Goal: Ask a question: Seek information or help from site administrators or community

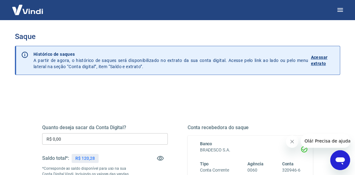
scroll to position [31, 0]
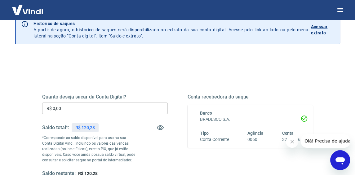
click at [341, 165] on icon "Abrir janela de mensagens" at bounding box center [340, 160] width 11 height 11
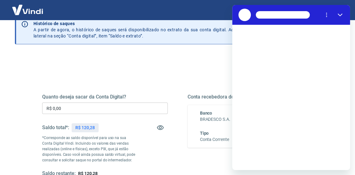
scroll to position [0, 0]
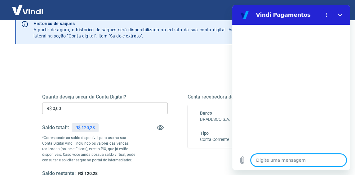
type textarea "O"
type textarea "x"
type textarea "OL"
type textarea "x"
type textarea "OLA"
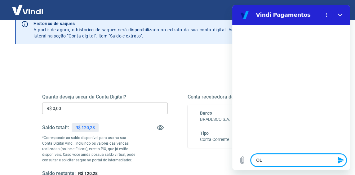
type textarea "x"
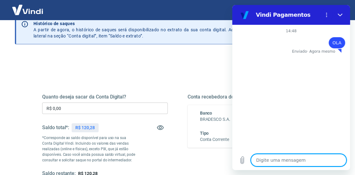
type textarea "F"
type textarea "x"
type textarea "FA"
type textarea "x"
type textarea "FAL"
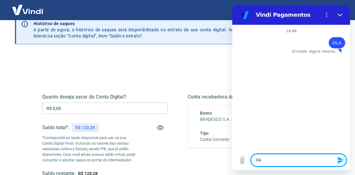
type textarea "x"
type textarea "FALA"
type textarea "x"
type textarea "FALAR"
type textarea "x"
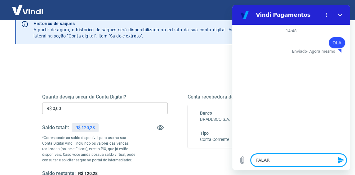
type textarea "FALAR"
type textarea "x"
type textarea "FALAR C"
type textarea "x"
type textarea "FALAR CO"
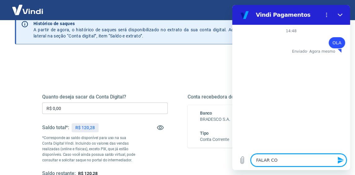
type textarea "x"
type textarea "FALAR COM"
type textarea "x"
type textarea "FALAR COM"
type textarea "x"
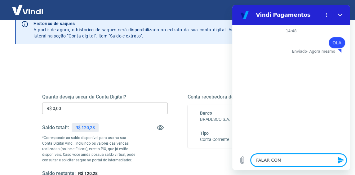
type textarea "FALAR COM A"
type textarea "x"
type textarea "FALAR COM AT"
type textarea "x"
type textarea "FALAR COM ATE"
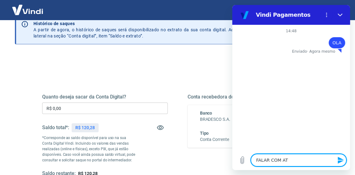
type textarea "x"
type textarea "FALAR COM [GEOGRAPHIC_DATA]"
type textarea "x"
type textarea "FALAR COM ATEND"
type textarea "x"
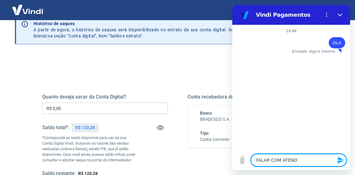
type textarea "FALAR COM ATENDE"
type textarea "x"
type textarea "FALAR COM ATENDEN"
type textarea "x"
type textarea "FALAR COM ATENDENT"
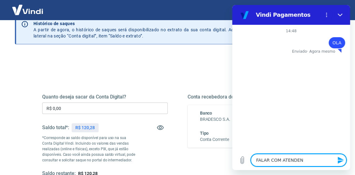
type textarea "x"
type textarea "FALAR COM ATENDENTE"
type textarea "x"
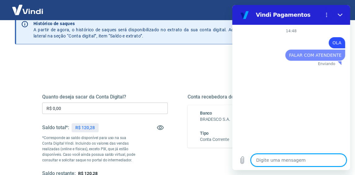
type textarea "x"
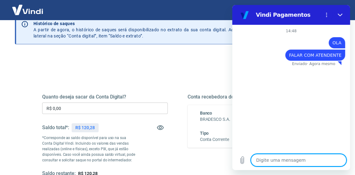
type textarea "F"
type textarea "x"
type textarea "FA"
type textarea "x"
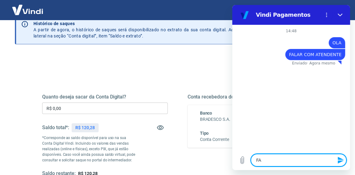
type textarea "FAL"
type textarea "x"
type textarea "FALA"
type textarea "x"
type textarea "FALAR"
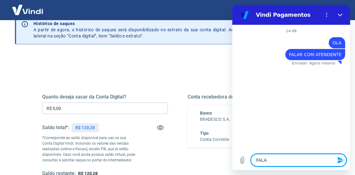
type textarea "x"
type textarea "FALAR"
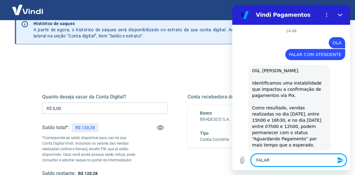
type textarea "x"
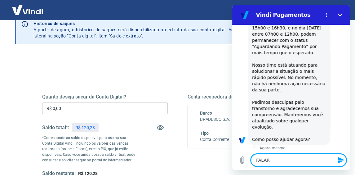
type textarea "FALAR C"
type textarea "x"
type textarea "FALAR CO"
type textarea "x"
type textarea "FALAR COM"
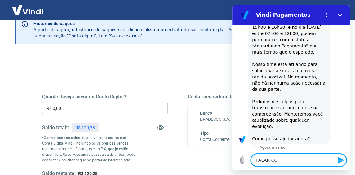
type textarea "x"
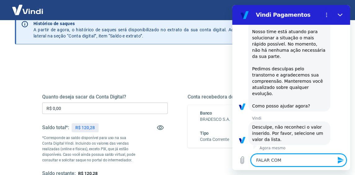
type textarea "FALAR COM"
type textarea "x"
type textarea "FALAR COM A"
type textarea "x"
type textarea "FALAR COM AT"
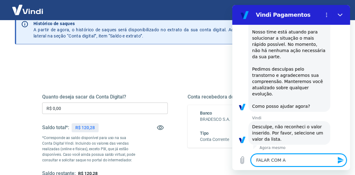
type textarea "x"
type textarea "FALAR COM ATE"
type textarea "x"
type textarea "FALAR COM [GEOGRAPHIC_DATA]"
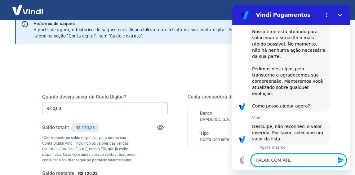
type textarea "x"
type textarea "FALAR COM ATEND"
type textarea "x"
type textarea "FALAR COM ATENDE"
type textarea "x"
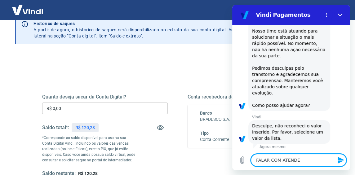
type textarea "FALAR COM ATENDEN"
type textarea "x"
type textarea "FALAR COM ATENDENE"
type textarea "x"
type textarea "FALAR COM ATENDENET"
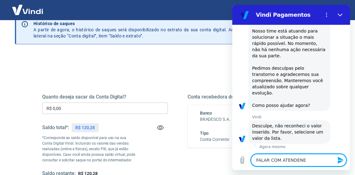
type textarea "x"
type textarea "FALAR COM ATENDENETE"
type textarea "x"
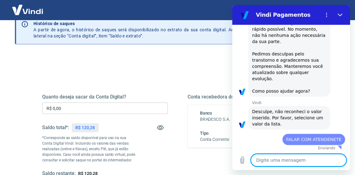
type textarea "F"
type textarea "x"
type textarea "FA"
type textarea "x"
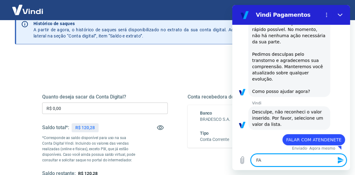
type textarea "FAL"
type textarea "x"
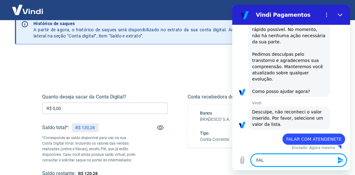
type textarea "FALA"
type textarea "x"
type textarea "FALAR"
type textarea "x"
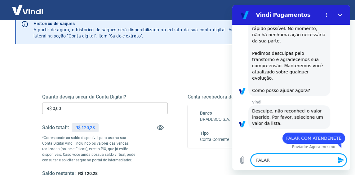
type textarea "FALAR"
type textarea "x"
type textarea "FALAR C"
type textarea "x"
type textarea "FALAR CO"
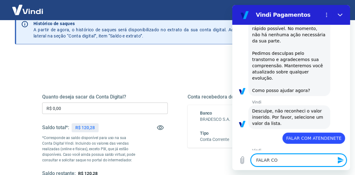
type textarea "x"
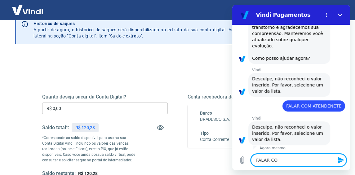
type textarea "FALAR COM"
type textarea "x"
type textarea "FALAR COM"
type textarea "x"
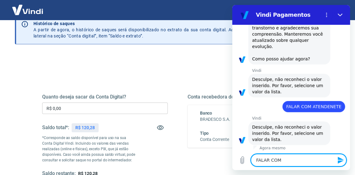
type textarea "FALAR COM A"
type textarea "x"
type textarea "FALAR COM AT"
type textarea "x"
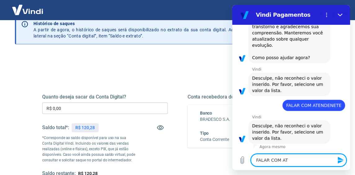
type textarea "FALAR COM ATE"
type textarea "x"
type textarea "FALAR COM [GEOGRAPHIC_DATA]"
type textarea "x"
type textarea "FALAR COM ATEND"
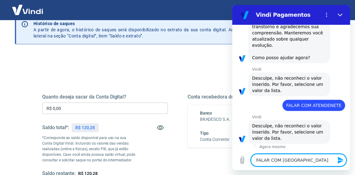
type textarea "x"
type textarea "FALAR COM ATENDE"
type textarea "x"
type textarea "FALAR COM ATENDEN"
type textarea "x"
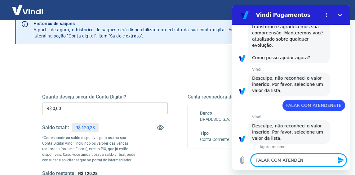
type textarea "FALAR COM ATENDENE"
type textarea "x"
type textarea "FALAR COM ATENDEN"
type textarea "x"
type textarea "FALAR COM ATENDENT"
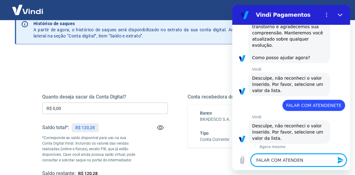
type textarea "x"
type textarea "FALAR COM ATENDENTE"
type textarea "x"
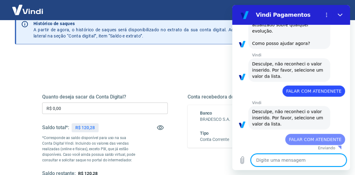
type textarea "x"
type textarea "F"
type textarea "x"
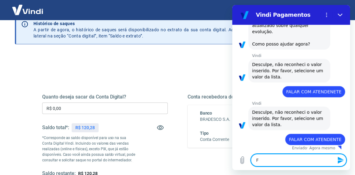
type textarea "FA"
type textarea "x"
type textarea "FAL"
type textarea "x"
type textarea "FALA"
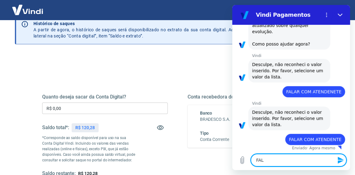
type textarea "x"
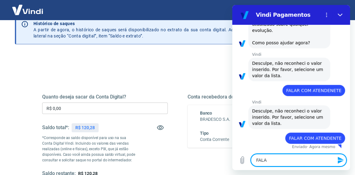
type textarea "FALAR"
type textarea "x"
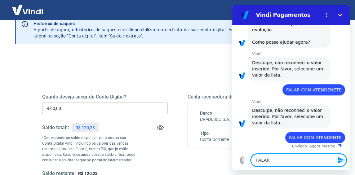
type textarea "FALAR"
type textarea "x"
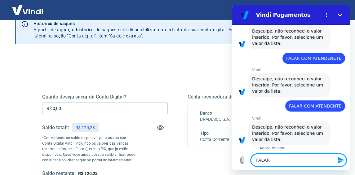
type textarea "FALAR C"
type textarea "x"
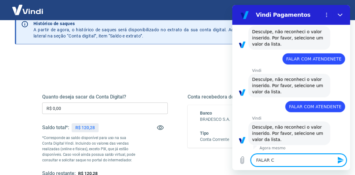
type textarea "FALAR CO"
type textarea "x"
type textarea "FALAR COM"
type textarea "x"
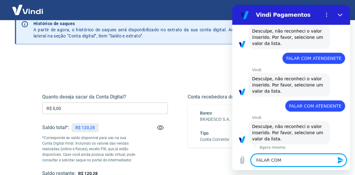
type textarea "FALAR COM"
type textarea "x"
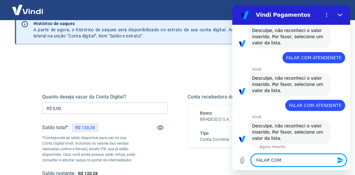
type textarea "FALAR COM A"
type textarea "x"
type textarea "FALAR COM AT"
type textarea "x"
type textarea "FALAR COM ATE"
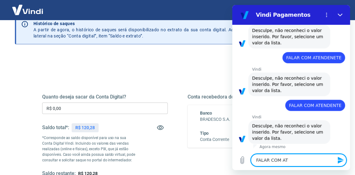
type textarea "x"
type textarea "FALAR COM [GEOGRAPHIC_DATA]"
type textarea "x"
type textarea "FALAR COM ATEND"
type textarea "x"
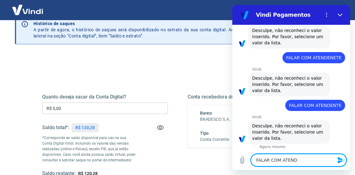
type textarea "FALAR COM ATENDE"
type textarea "x"
type textarea "FALAR COM ATENDEN"
type textarea "x"
type textarea "FALAR COM ATENDENT"
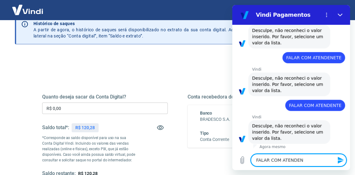
type textarea "x"
type textarea "FALAR COM ATENDENTE"
type textarea "x"
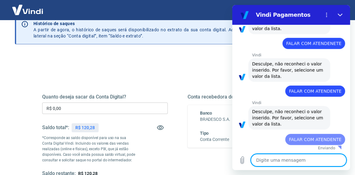
type textarea "x"
type textarea "F"
type textarea "x"
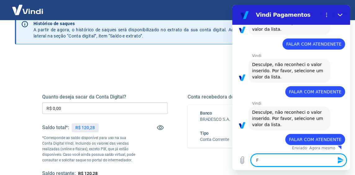
type textarea "FA"
type textarea "x"
type textarea "FAL"
type textarea "x"
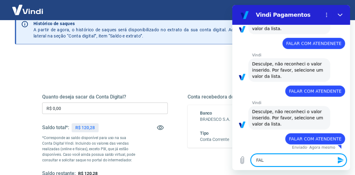
type textarea "FALA"
type textarea "x"
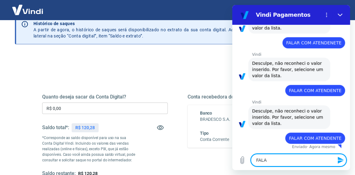
type textarea "FALAR"
type textarea "x"
type textarea "FALAR"
type textarea "x"
type textarea "FALAR C"
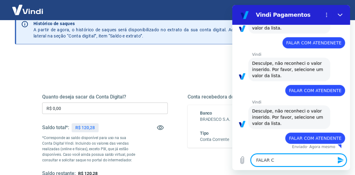
type textarea "x"
type textarea "FALAR CO"
type textarea "x"
type textarea "FALAR COM"
type textarea "x"
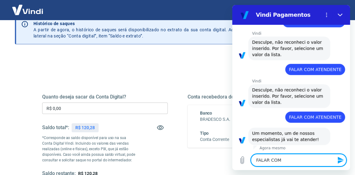
type textarea "FALAR COM"
type textarea "x"
type textarea "FALAR COM A"
type textarea "x"
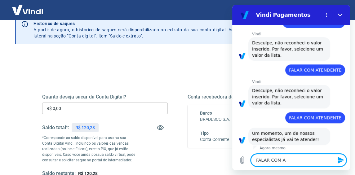
type textarea "FALAR COM AT"
type textarea "x"
type textarea "FALAR COM ATE"
type textarea "x"
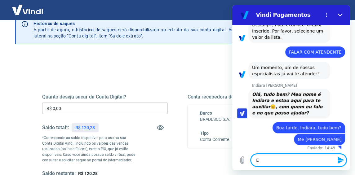
scroll to position [324, 0]
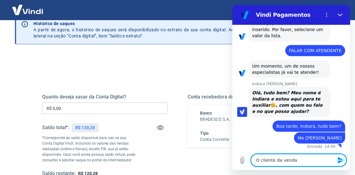
drag, startPoint x: 293, startPoint y: 162, endPoint x: 277, endPoint y: 163, distance: 15.9
click at [277, 163] on textarea "O cliente da venda" at bounding box center [299, 160] width 96 height 12
paste textarea "4297"
paste textarea "223919951"
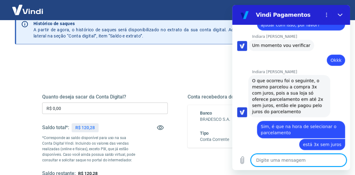
scroll to position [546, 0]
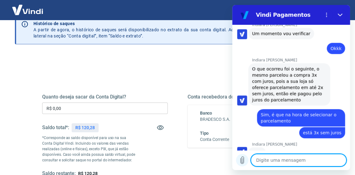
click at [241, 161] on icon "Carregar arquivo" at bounding box center [242, 160] width 3 height 7
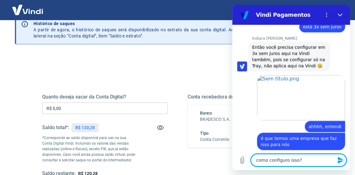
scroll to position [685, 0]
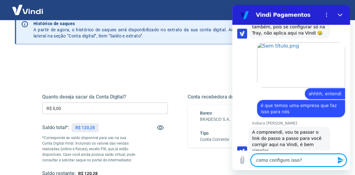
drag, startPoint x: 309, startPoint y: 161, endPoint x: 231, endPoint y: 174, distance: 79.5
click html "Vindi Pagamentos 14:48 diz: [PERSON_NAME] · 14:48 diz: FALAR COM ATENDENTE Envi…"
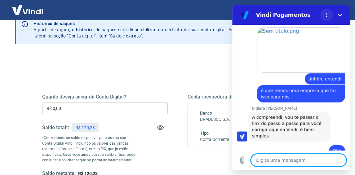
scroll to position [744, 0]
